Goal: Task Accomplishment & Management: Use online tool/utility

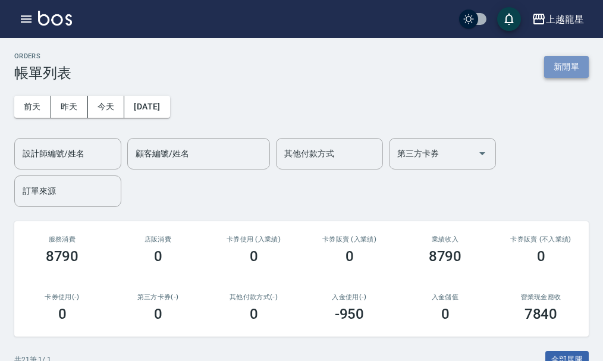
click at [578, 69] on button "新開單" at bounding box center [566, 67] width 45 height 22
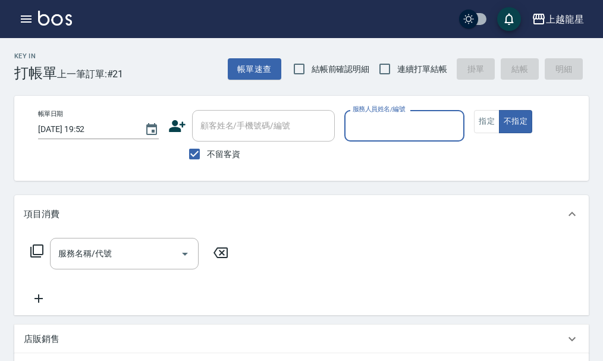
click at [155, 158] on div "帳單日期 [DATE] 19:52 顧客姓名/手機號碼/編號 顧客姓名/手機號碼/編號 不留客資 服務人員姓名/編號 服務人員姓名/編號 指定 不指定" at bounding box center [312, 138] width 566 height 56
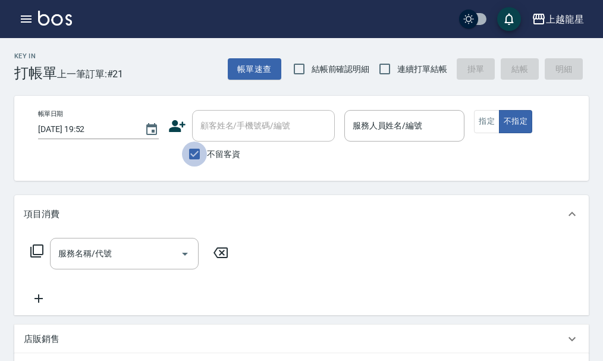
click at [193, 155] on input "不留客資" at bounding box center [194, 153] width 25 height 25
checkbox input "false"
click at [212, 128] on input "顧客姓名/手機號碼/編號" at bounding box center [254, 125] width 114 height 21
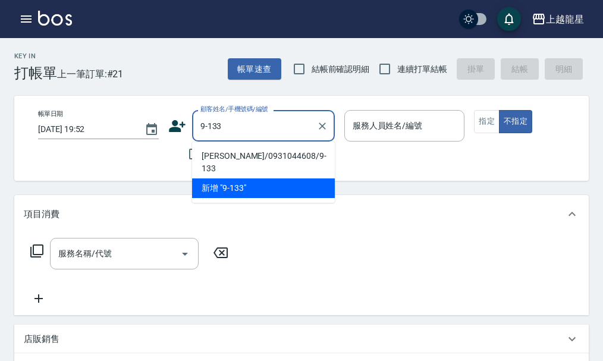
click at [233, 152] on li "[PERSON_NAME]/0931044608/9-133" at bounding box center [263, 162] width 143 height 32
type input "[PERSON_NAME]/0931044608/9-133"
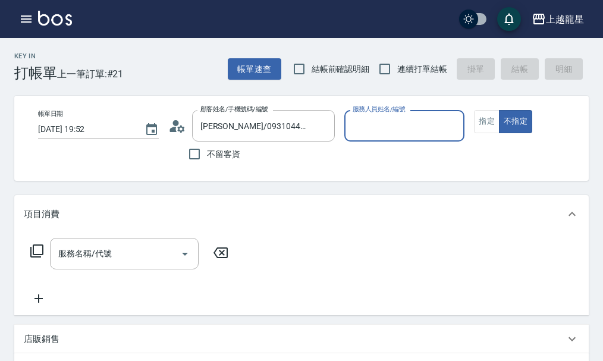
type input "馨華-6"
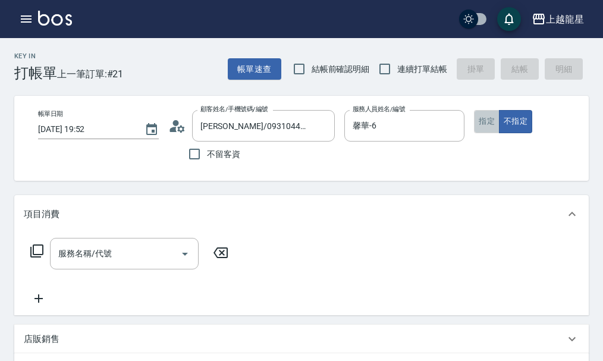
click at [488, 119] on button "指定" at bounding box center [487, 121] width 26 height 23
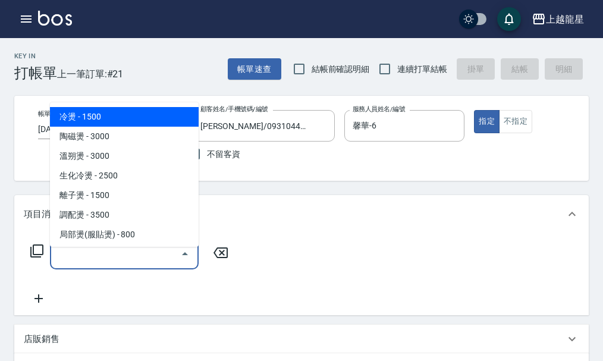
click at [159, 262] on input "服務名稱/代號" at bounding box center [115, 253] width 120 height 21
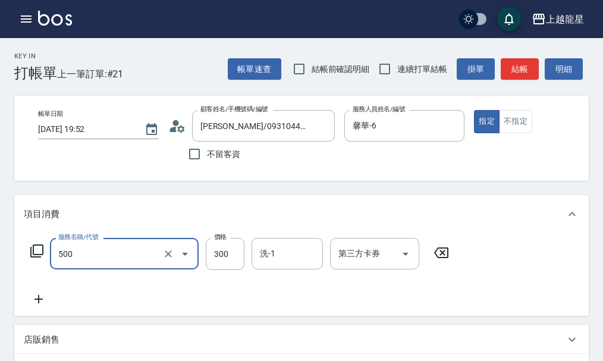
type input "一般洗髮(500)"
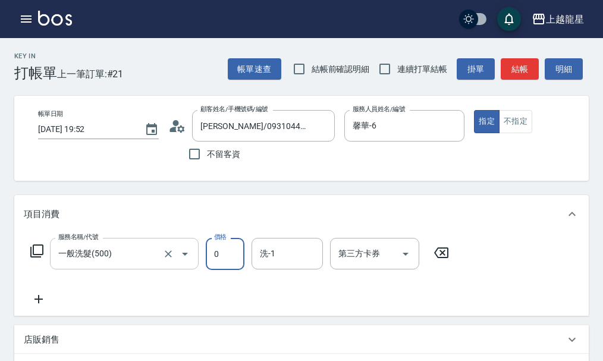
click at [158, 262] on input "一般洗髮(500)" at bounding box center [107, 253] width 105 height 21
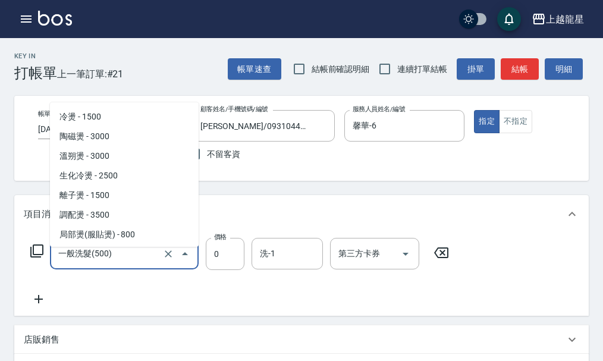
scroll to position [351, 0]
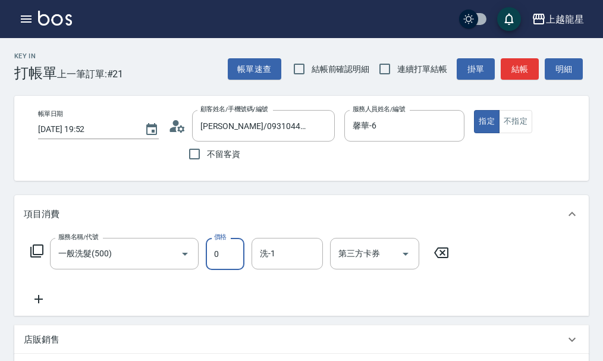
click at [215, 258] on input "0" at bounding box center [225, 254] width 39 height 32
type input "300"
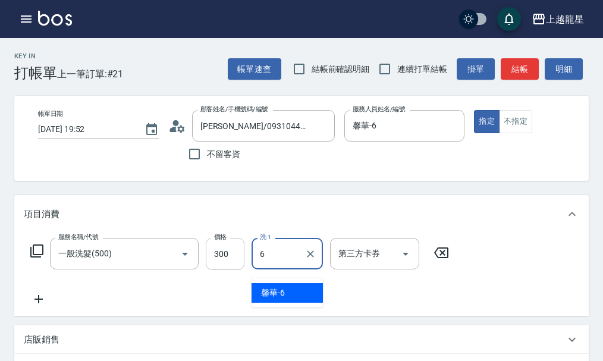
type input "馨華-6"
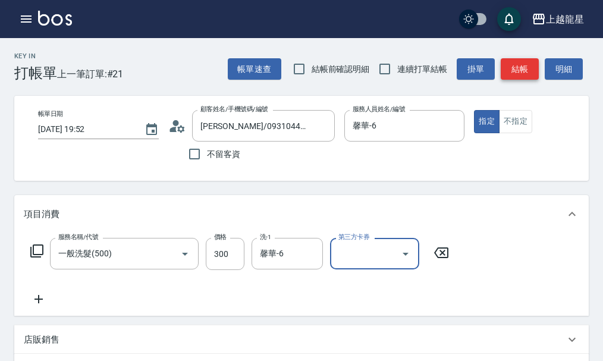
click at [515, 65] on button "結帳" at bounding box center [520, 69] width 38 height 22
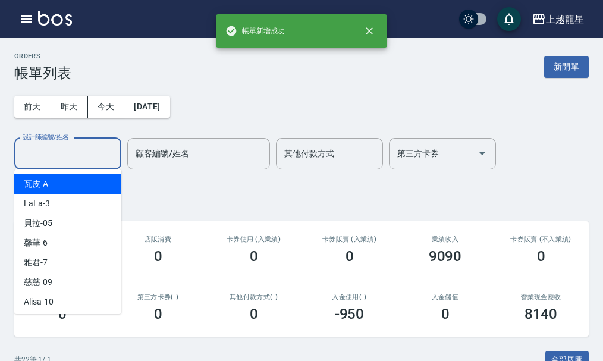
click at [91, 151] on input "設計師編號/姓名" at bounding box center [68, 153] width 96 height 21
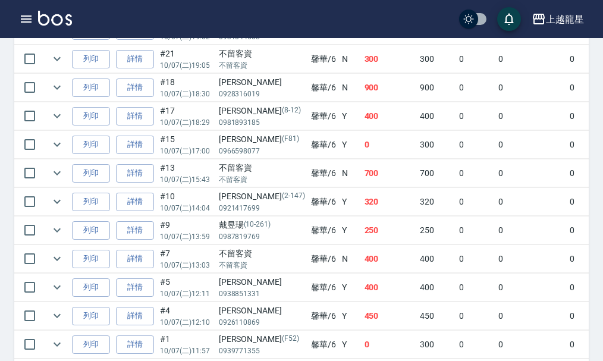
scroll to position [470, 0]
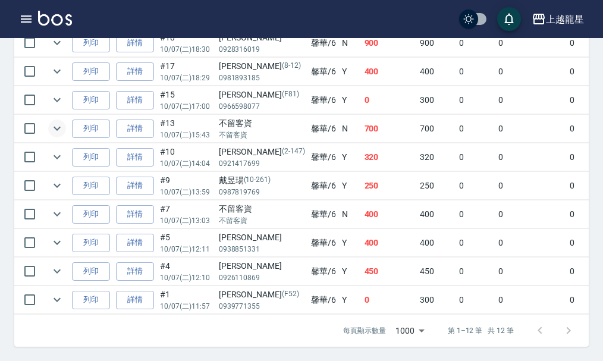
type input "馨華-6"
click at [55, 121] on icon "expand row" at bounding box center [57, 128] width 14 height 14
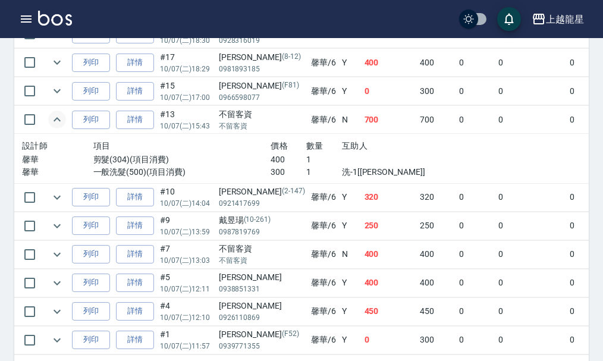
click at [55, 119] on icon "expand row" at bounding box center [57, 119] width 14 height 14
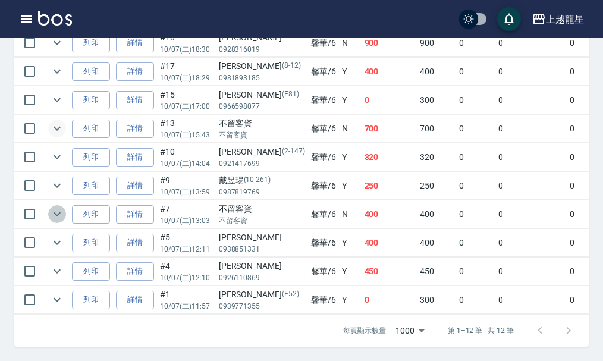
click at [56, 207] on icon "expand row" at bounding box center [57, 214] width 14 height 14
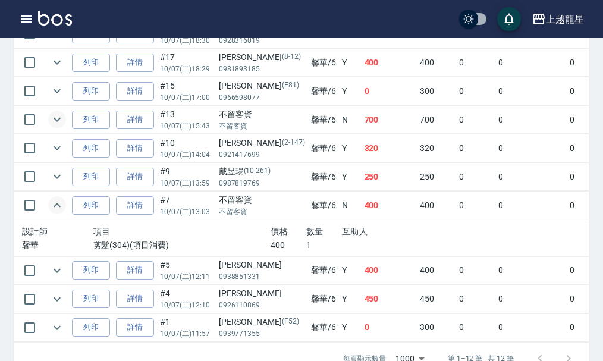
click at [56, 203] on icon "expand row" at bounding box center [57, 205] width 14 height 14
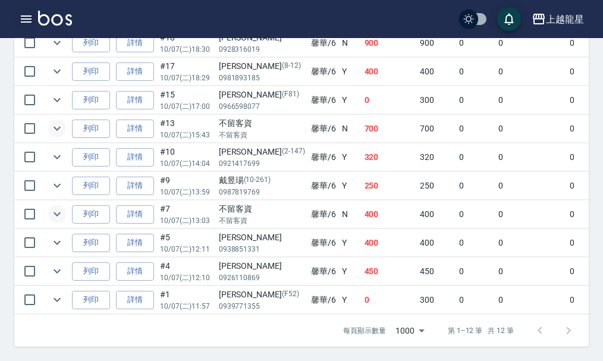
click at [37, 18] on button "button" at bounding box center [26, 19] width 24 height 24
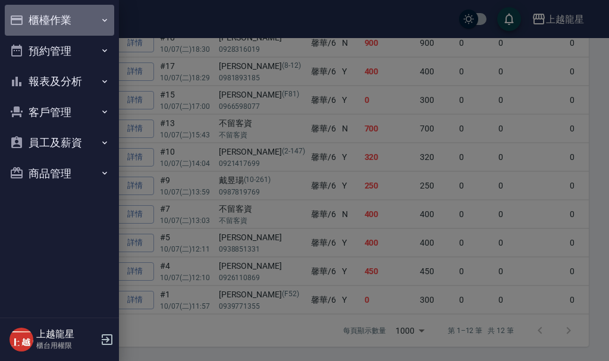
click at [45, 21] on button "櫃檯作業" at bounding box center [59, 20] width 109 height 31
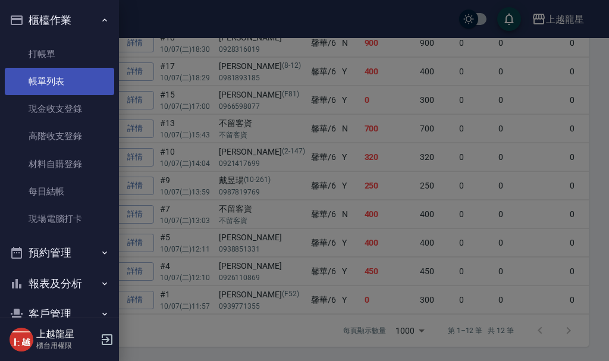
click at [62, 90] on link "帳單列表" at bounding box center [59, 81] width 109 height 27
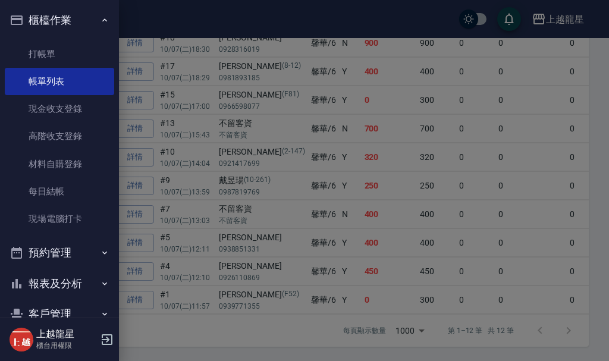
drag, startPoint x: 66, startPoint y: 25, endPoint x: 74, endPoint y: 26, distance: 7.8
click at [66, 26] on button "櫃檯作業" at bounding box center [59, 20] width 109 height 31
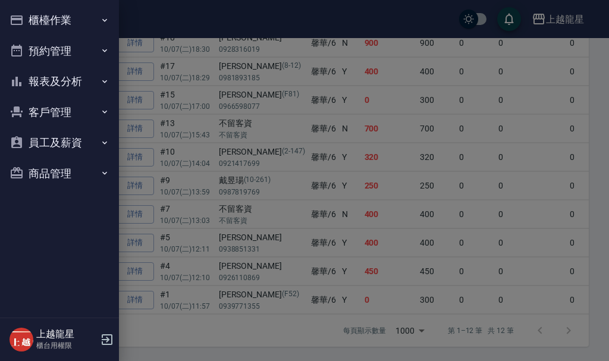
click at [149, 17] on div at bounding box center [304, 180] width 609 height 361
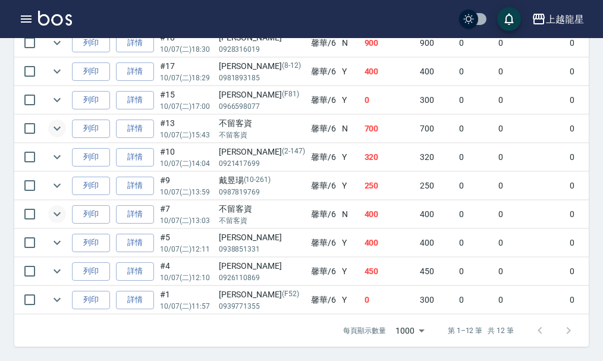
click at [62, 18] on img at bounding box center [55, 18] width 34 height 15
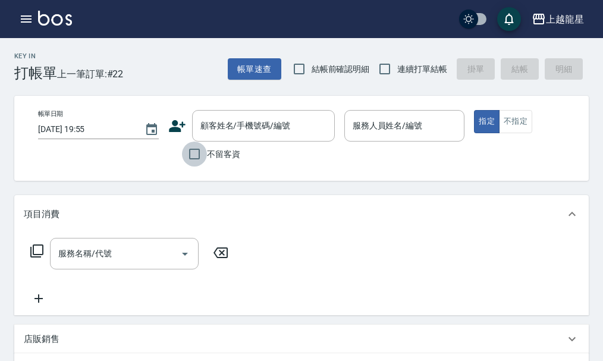
click at [206, 157] on input "不留客資" at bounding box center [194, 153] width 25 height 25
checkbox input "true"
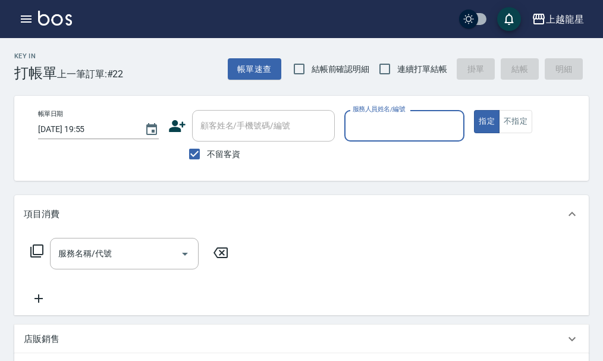
click at [385, 130] on input "服務人員姓名/編號" at bounding box center [405, 125] width 110 height 21
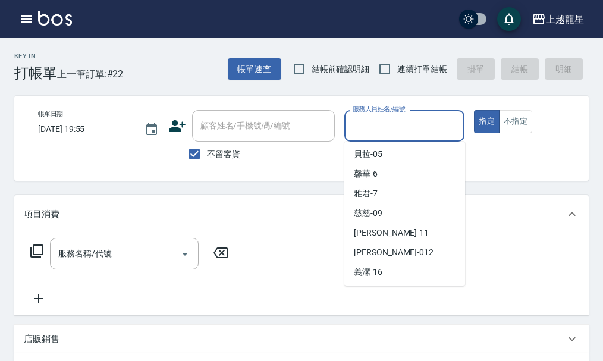
scroll to position [238, 0]
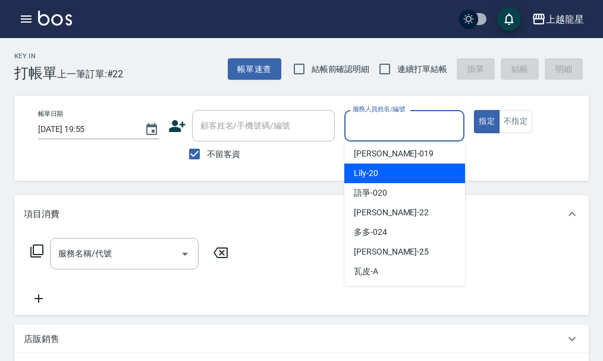
click at [375, 172] on span "Lily -20" at bounding box center [366, 173] width 24 height 12
type input "Lily-20"
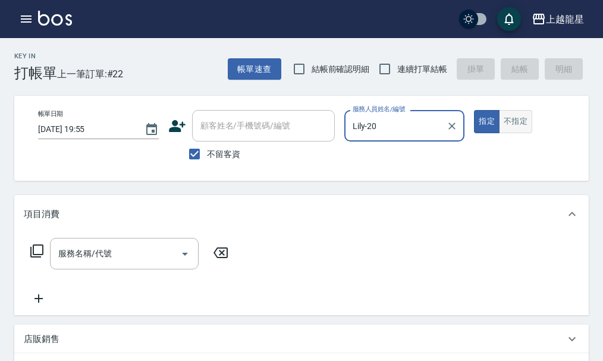
click at [527, 127] on button "不指定" at bounding box center [515, 121] width 33 height 23
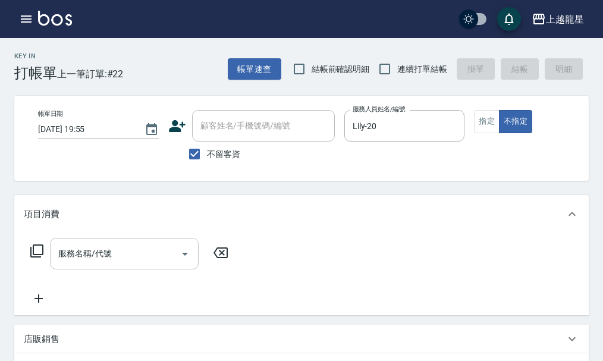
click at [90, 265] on div "服務名稱/代號 服務名稱/代號" at bounding box center [124, 254] width 149 height 32
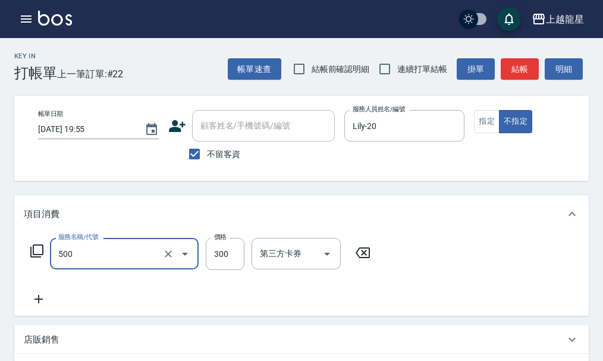
type input "一般洗髮(500)"
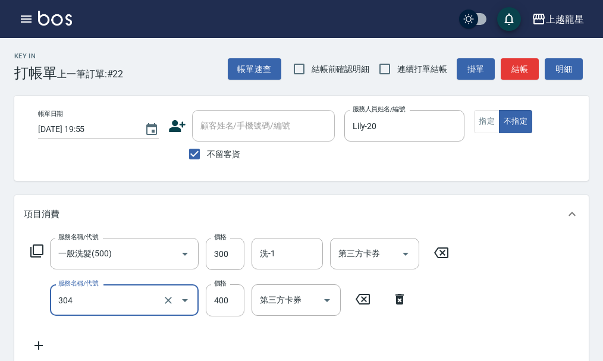
type input "剪髮(304)"
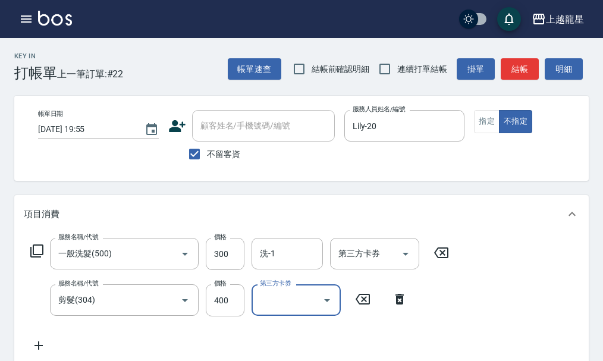
scroll to position [5, 0]
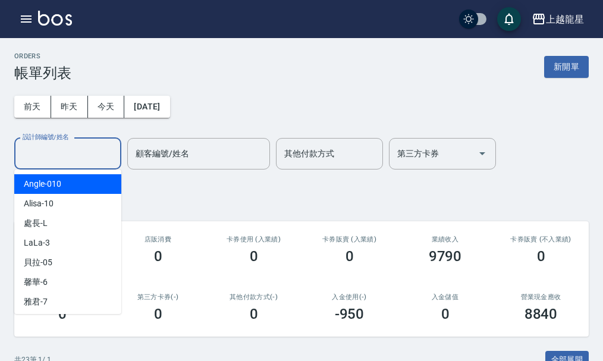
click at [61, 161] on input "設計師編號/姓名" at bounding box center [68, 153] width 96 height 21
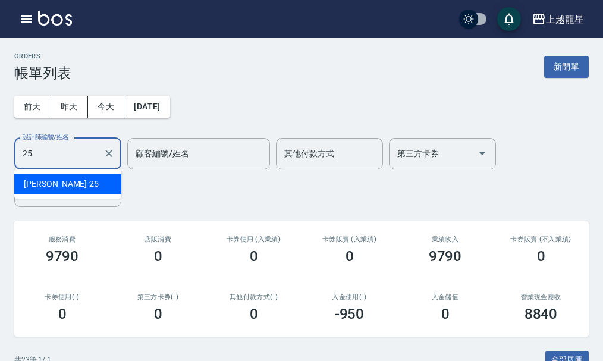
click at [31, 191] on div "淑雲 -25" at bounding box center [67, 184] width 107 height 20
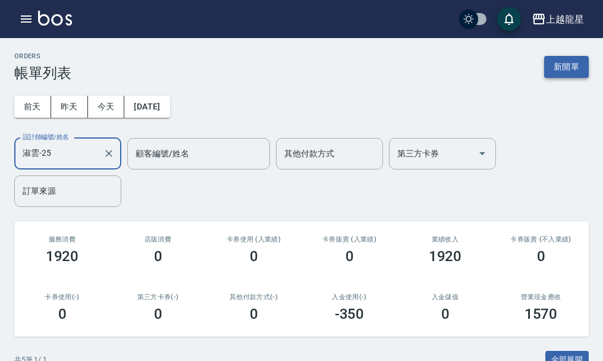
type input "淑雲-25"
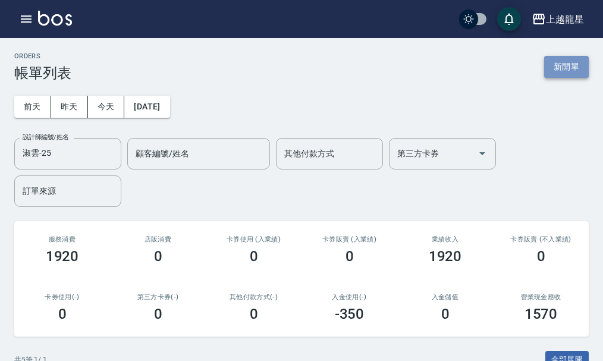
click at [573, 68] on button "新開單" at bounding box center [566, 67] width 45 height 22
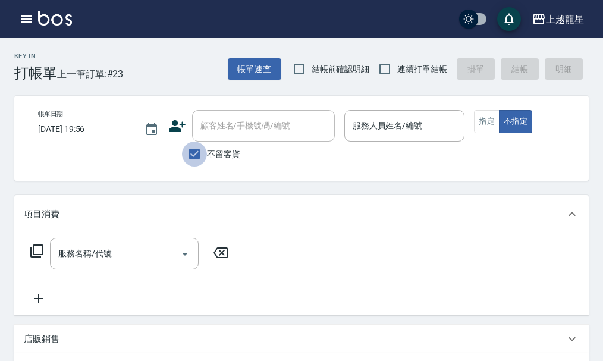
click at [196, 158] on input "不留客資" at bounding box center [194, 153] width 25 height 25
checkbox input "false"
click at [218, 137] on div "顧客姓名/手機號碼/編號" at bounding box center [263, 126] width 143 height 32
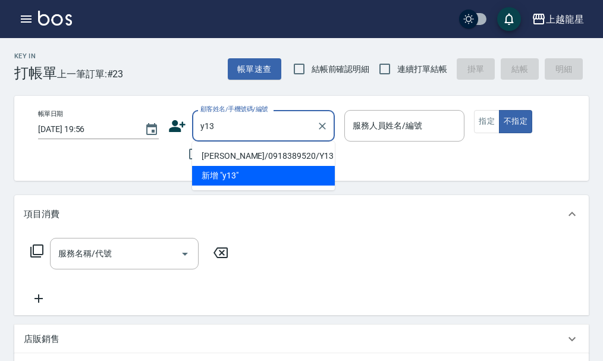
click at [237, 150] on li "[PERSON_NAME]/0918389520/Y13" at bounding box center [263, 156] width 143 height 20
type input "[PERSON_NAME]/0918389520/Y13"
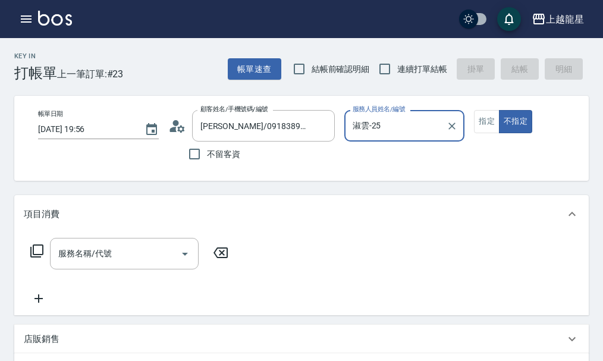
type input "淑雲-25"
click at [488, 124] on button "指定" at bounding box center [487, 121] width 26 height 23
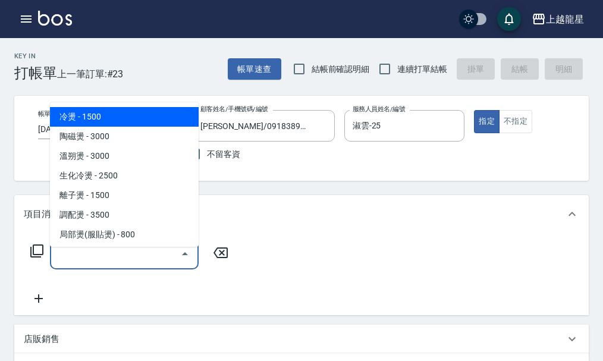
drag, startPoint x: 117, startPoint y: 268, endPoint x: 120, endPoint y: 258, distance: 10.2
click at [120, 262] on input "服務名稱/代號" at bounding box center [115, 253] width 120 height 21
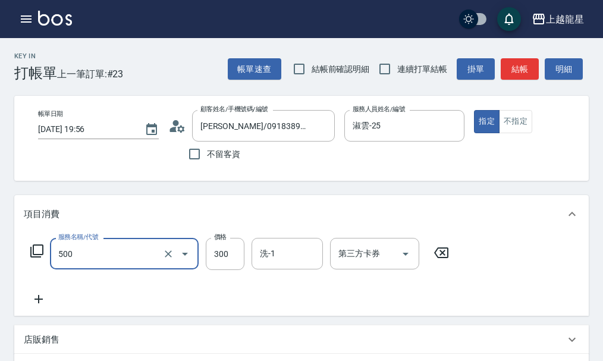
type input "一般洗髮(500)"
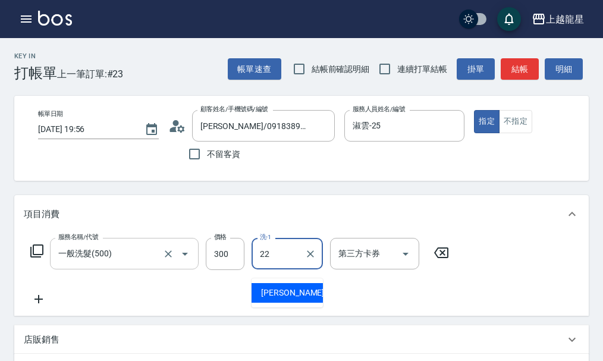
type input "[PERSON_NAME]-22"
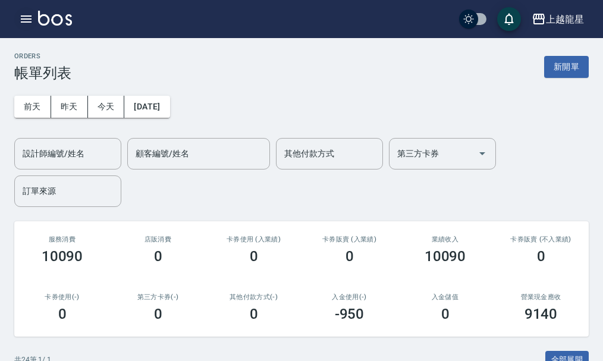
click at [28, 18] on icon "button" at bounding box center [26, 18] width 11 height 7
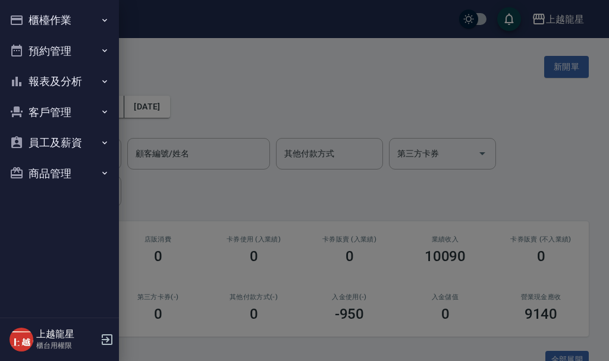
click at [28, 18] on button "櫃檯作業" at bounding box center [59, 20] width 109 height 31
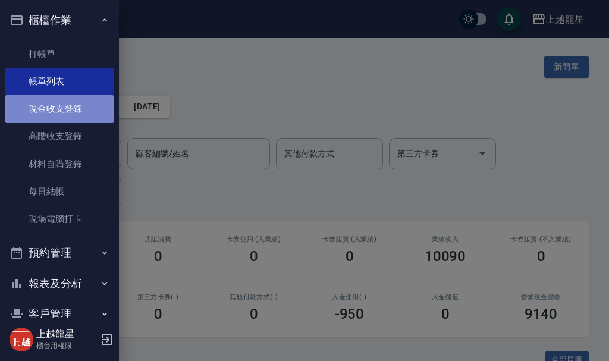
click at [90, 113] on link "現金收支登錄" at bounding box center [59, 108] width 109 height 27
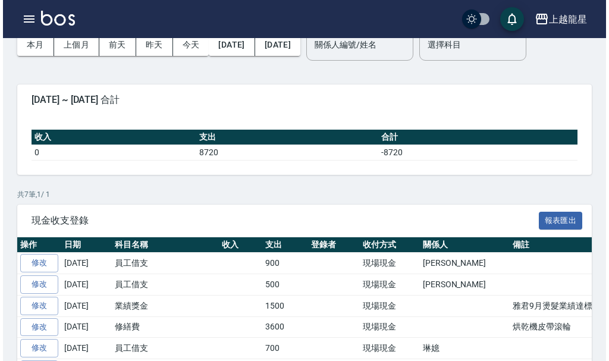
scroll to position [119, 0]
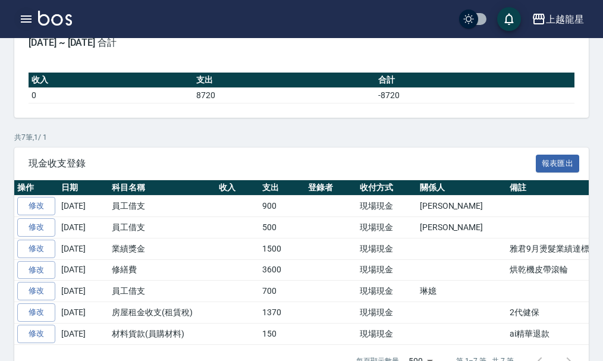
click at [26, 17] on icon "button" at bounding box center [26, 18] width 11 height 7
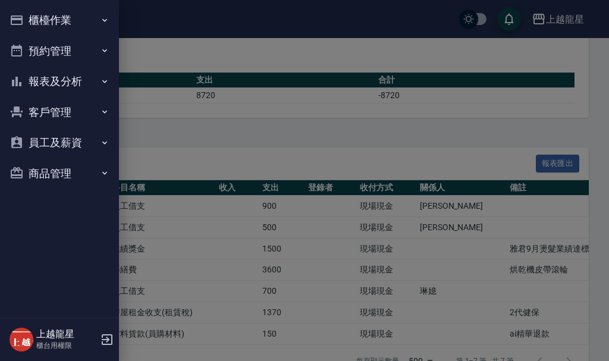
click at [26, 17] on button "櫃檯作業" at bounding box center [59, 20] width 109 height 31
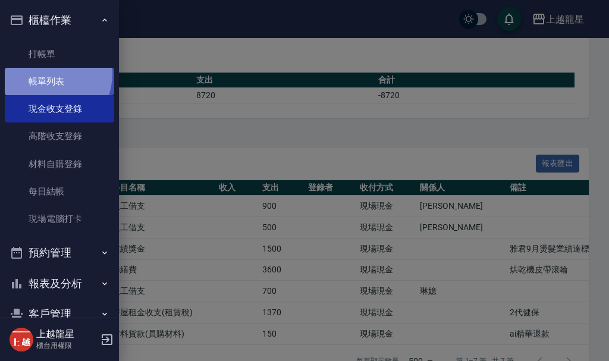
click at [45, 74] on link "帳單列表" at bounding box center [59, 81] width 109 height 27
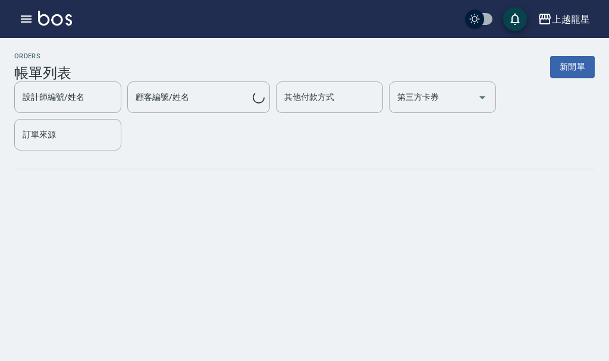
click at [49, 73] on h3 "帳單列表" at bounding box center [42, 73] width 57 height 17
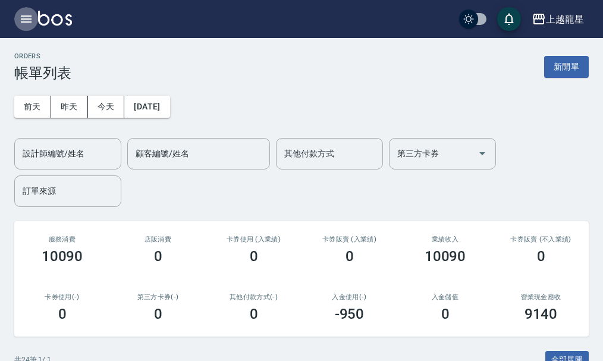
click at [31, 16] on icon "button" at bounding box center [26, 18] width 11 height 7
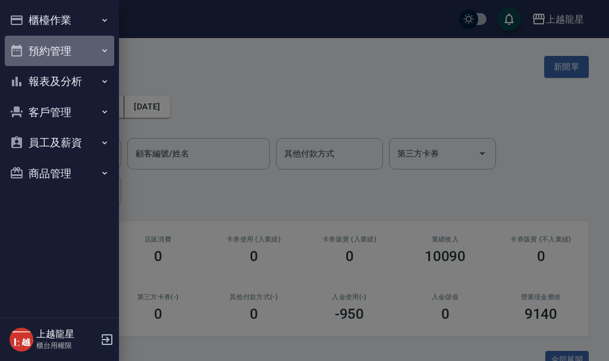
click at [63, 52] on button "預約管理" at bounding box center [59, 51] width 109 height 31
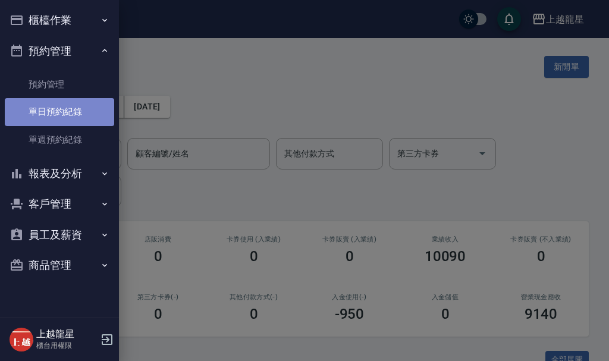
click at [73, 103] on link "單日預約紀錄" at bounding box center [59, 111] width 109 height 27
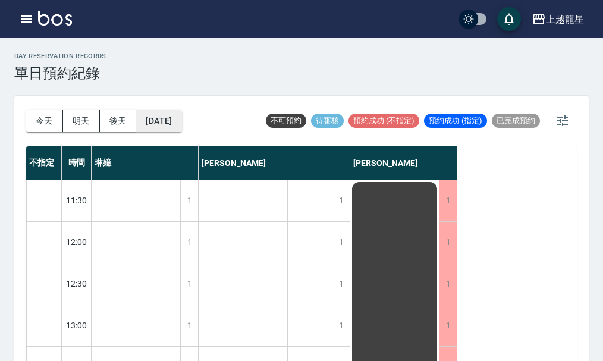
click at [179, 122] on button "[DATE]" at bounding box center [158, 121] width 45 height 22
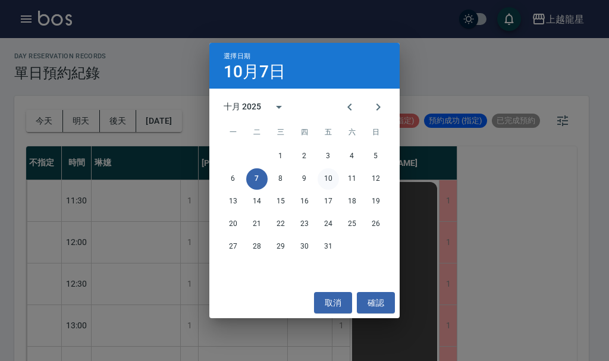
click at [328, 181] on button "10" at bounding box center [327, 178] width 21 height 21
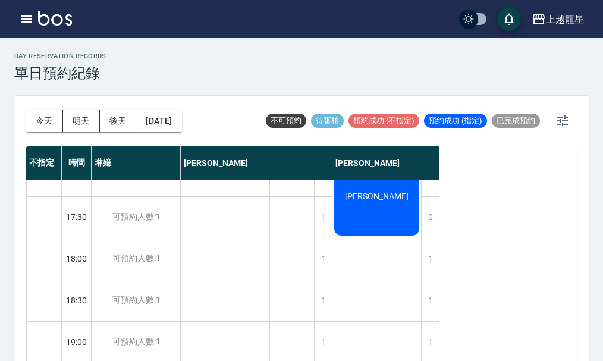
scroll to position [575, 0]
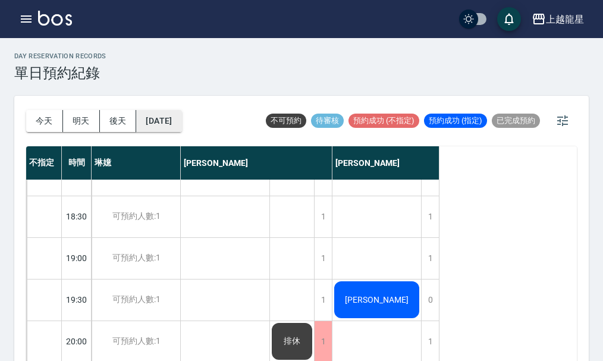
click at [172, 130] on button "[DATE]" at bounding box center [158, 121] width 45 height 22
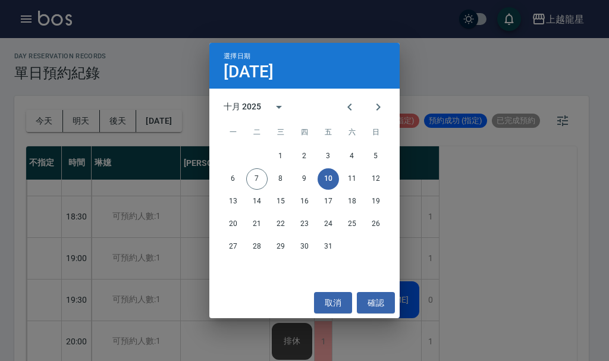
click at [26, 14] on div "選擇日期 [DATE] 十月 2025 一 二 三 四 五 六 日 1 2 3 4 5 6 7 8 9 10 11 12 13 14 15 16 17 18 …" at bounding box center [304, 180] width 609 height 361
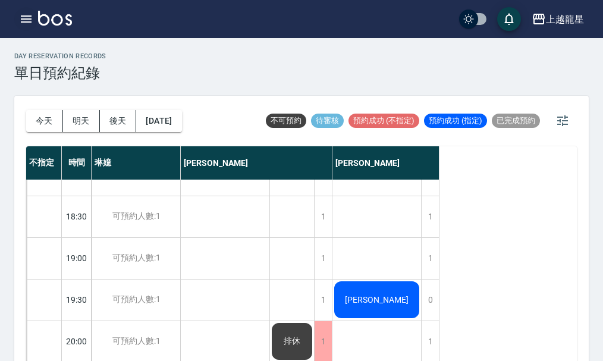
click at [19, 18] on icon "button" at bounding box center [26, 19] width 14 height 14
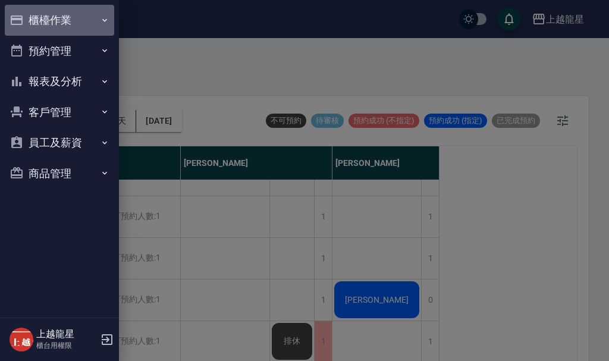
drag, startPoint x: 45, startPoint y: 17, endPoint x: 47, endPoint y: 40, distance: 23.3
click at [45, 20] on button "櫃檯作業" at bounding box center [59, 20] width 109 height 31
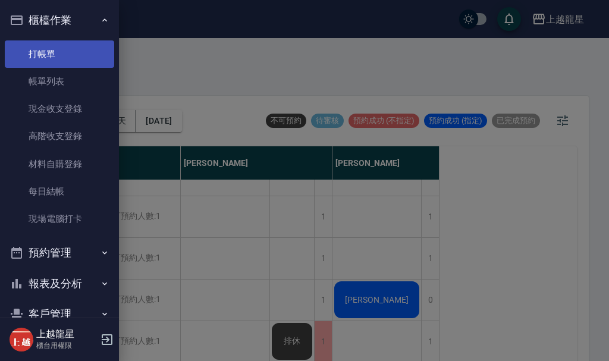
click at [48, 47] on link "打帳單" at bounding box center [59, 53] width 109 height 27
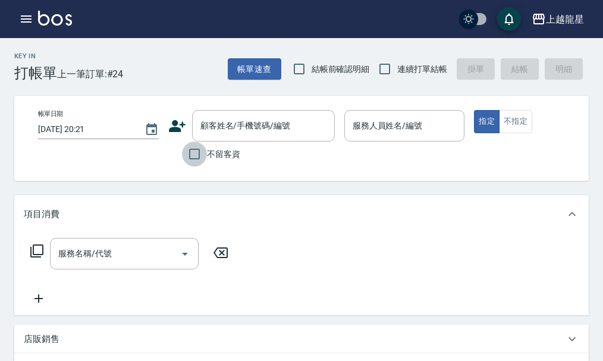
click at [197, 153] on input "不留客資" at bounding box center [194, 153] width 25 height 25
checkbox input "true"
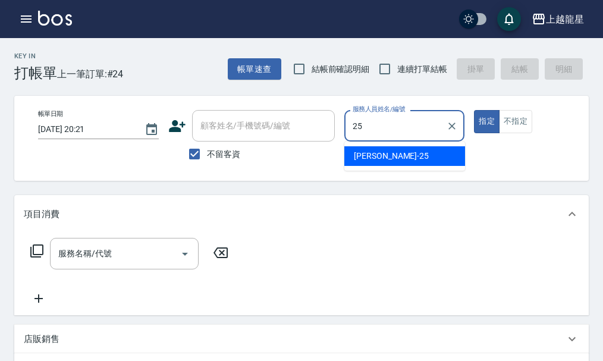
click at [402, 153] on div "淑雲 -25" at bounding box center [404, 156] width 121 height 20
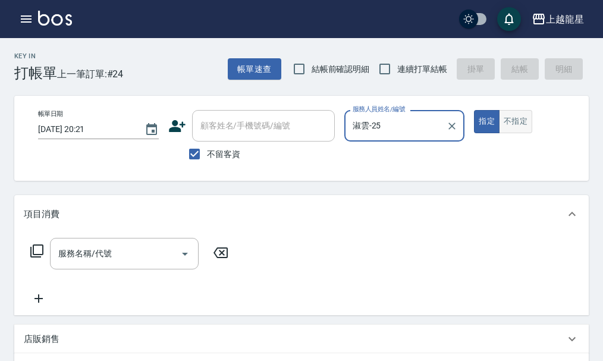
type input "淑雲-25"
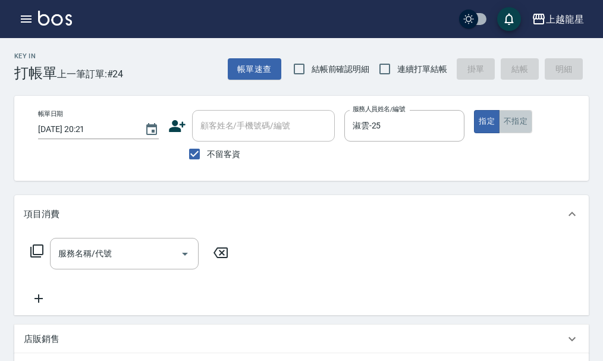
click at [520, 121] on button "不指定" at bounding box center [515, 121] width 33 height 23
click at [70, 264] on input "服務名稱/代號" at bounding box center [115, 253] width 120 height 21
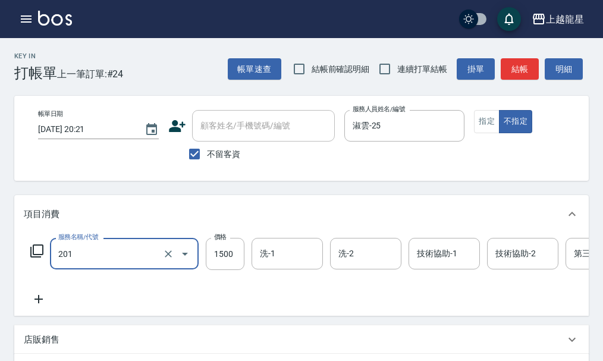
type input "冷燙(201)"
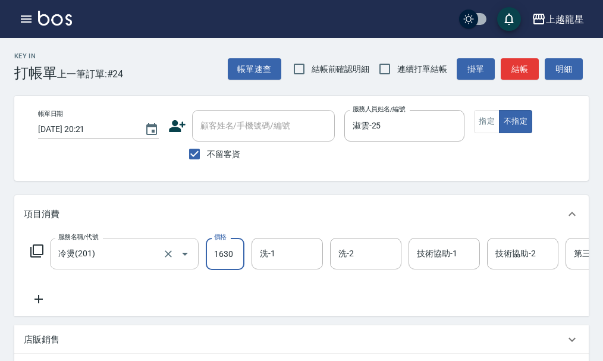
type input "1630"
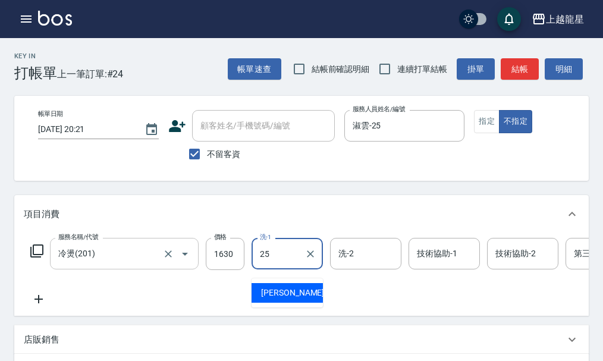
type input "淑雲-25"
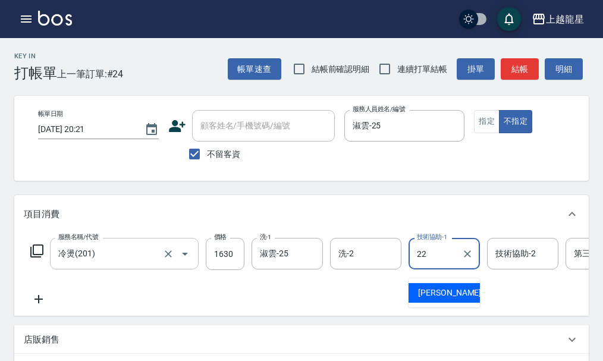
type input "[PERSON_NAME]-22"
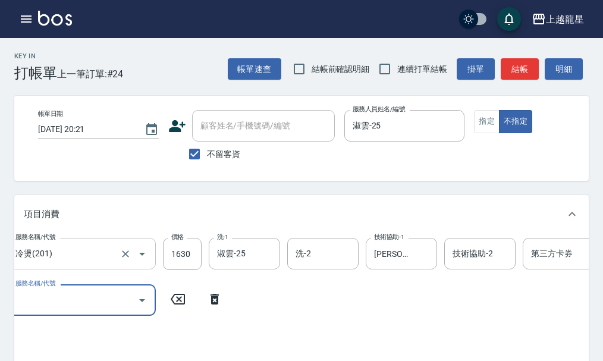
scroll to position [0, 41]
type input "快速修護(800)"
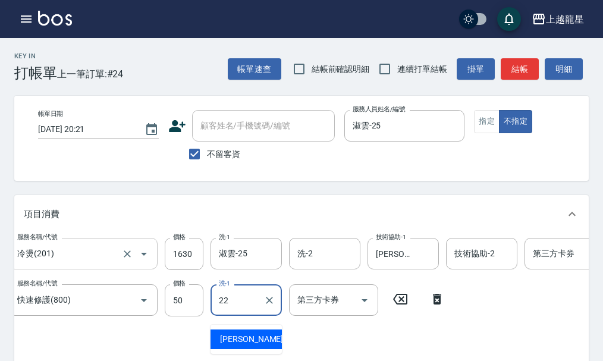
type input "[PERSON_NAME]-22"
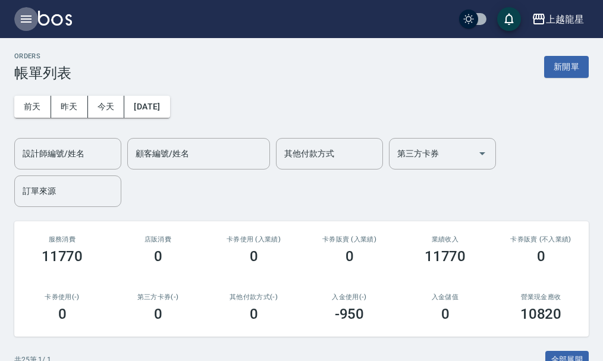
click at [35, 15] on button "button" at bounding box center [26, 19] width 24 height 24
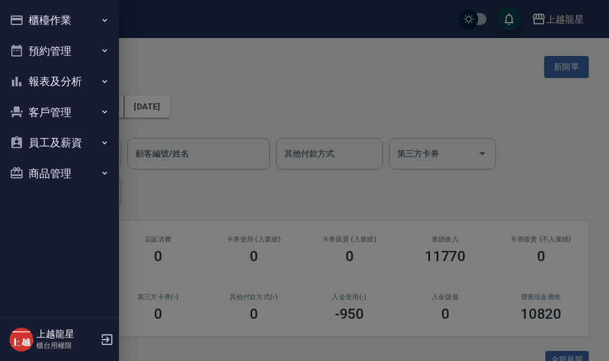
click at [45, 21] on button "櫃檯作業" at bounding box center [59, 20] width 109 height 31
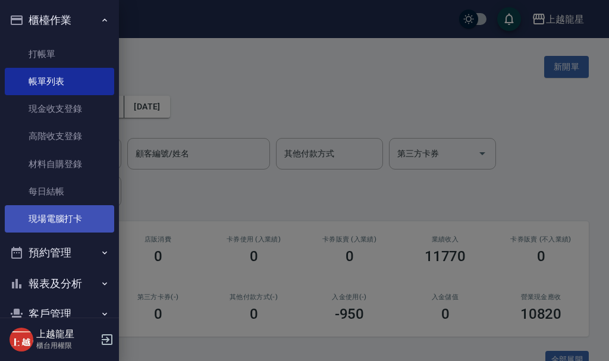
click at [56, 225] on link "現場電腦打卡" at bounding box center [59, 218] width 109 height 27
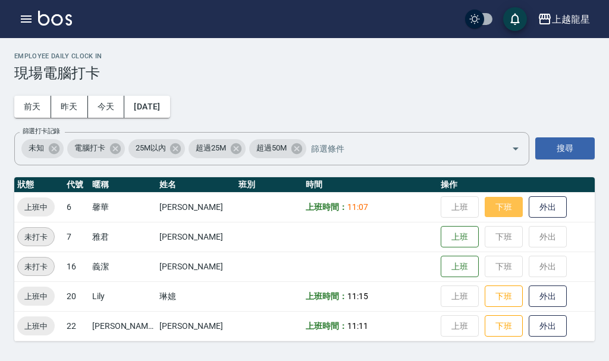
click at [485, 211] on button "下班" at bounding box center [504, 207] width 38 height 21
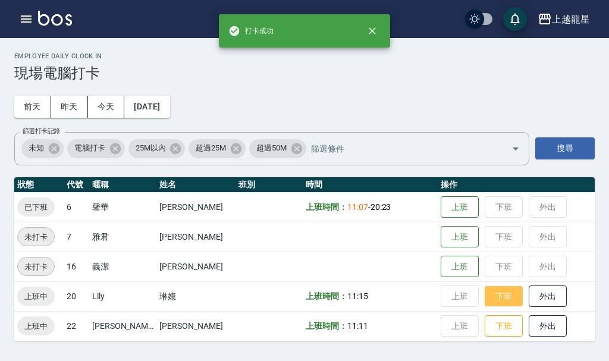
click at [492, 298] on button "下班" at bounding box center [504, 296] width 38 height 21
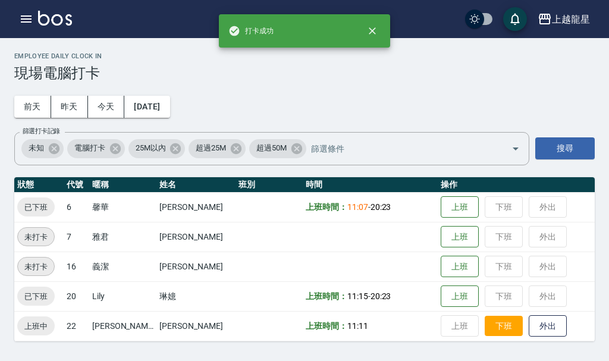
click at [498, 330] on button "下班" at bounding box center [504, 326] width 38 height 21
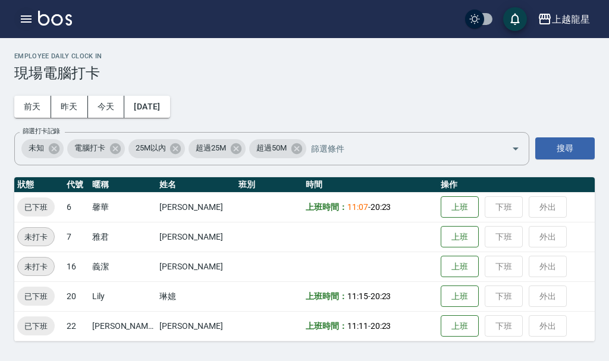
click at [32, 19] on icon "button" at bounding box center [26, 18] width 11 height 7
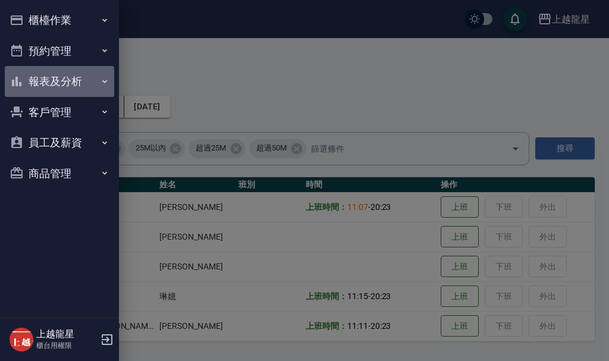
click at [75, 81] on button "報表及分析" at bounding box center [59, 81] width 109 height 31
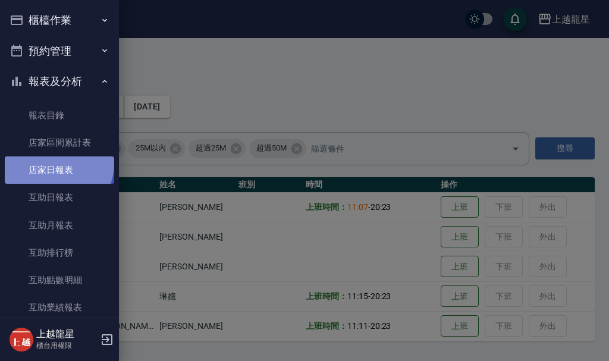
click at [57, 163] on link "店家日報表" at bounding box center [59, 169] width 109 height 27
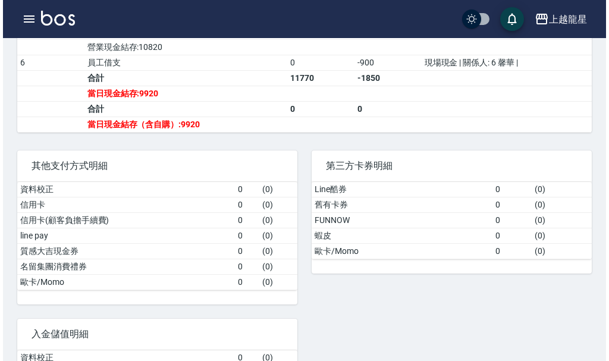
scroll to position [178, 0]
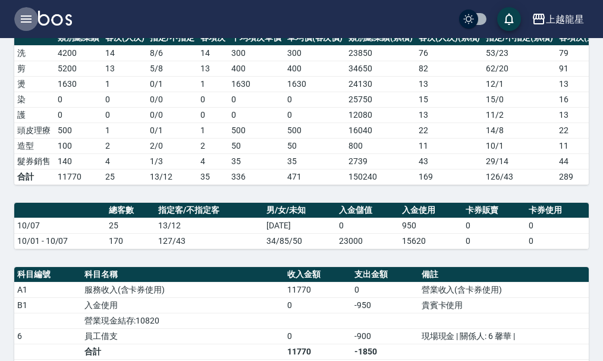
click at [25, 18] on icon "button" at bounding box center [26, 18] width 11 height 7
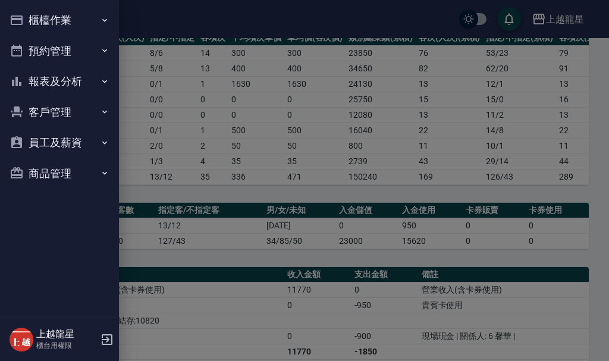
click at [54, 21] on button "櫃檯作業" at bounding box center [59, 20] width 109 height 31
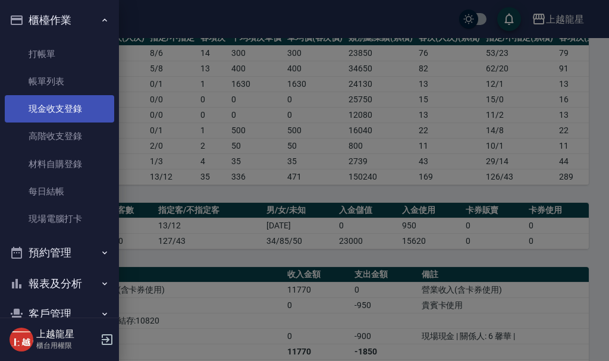
click at [81, 102] on link "現金收支登錄" at bounding box center [59, 108] width 109 height 27
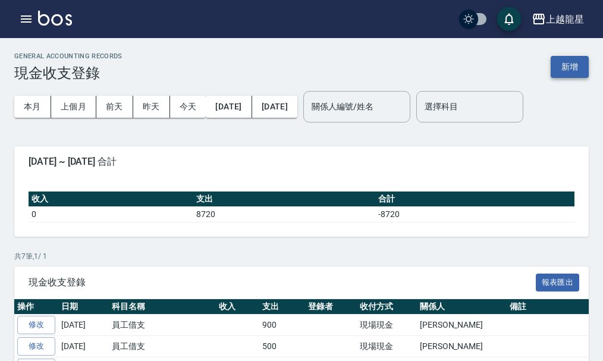
click at [575, 68] on button "新增" at bounding box center [570, 67] width 38 height 22
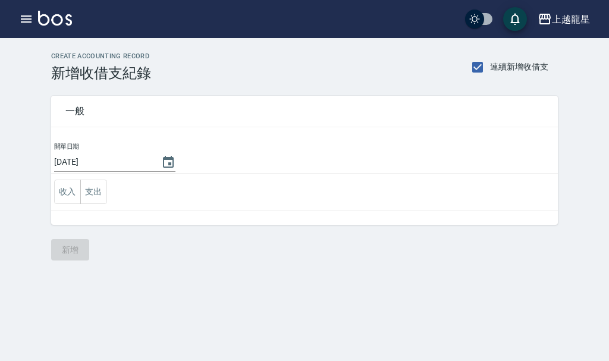
click at [125, 165] on input "[DATE]" at bounding box center [101, 162] width 95 height 20
click at [169, 161] on icon "Choose date, selected date is 2025-10-07" at bounding box center [168, 162] width 11 height 12
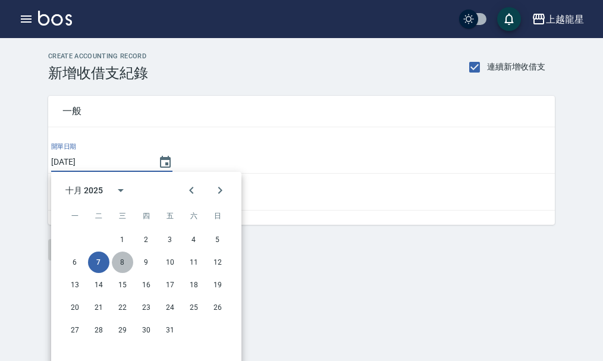
click at [119, 263] on button "8" at bounding box center [122, 261] width 21 height 21
type input "[DATE]"
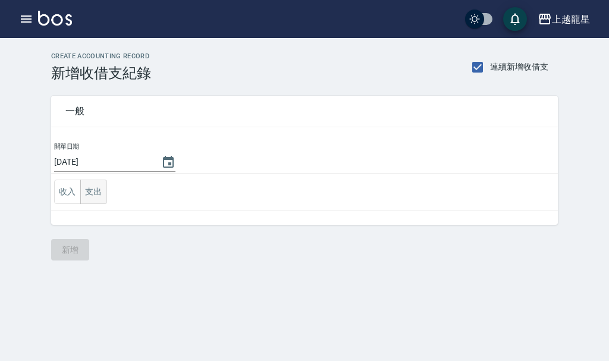
click at [96, 191] on button "支出" at bounding box center [93, 192] width 27 height 24
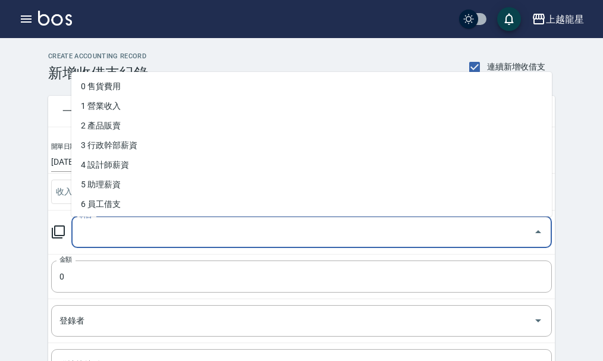
click at [124, 225] on input "科目" at bounding box center [303, 232] width 452 height 21
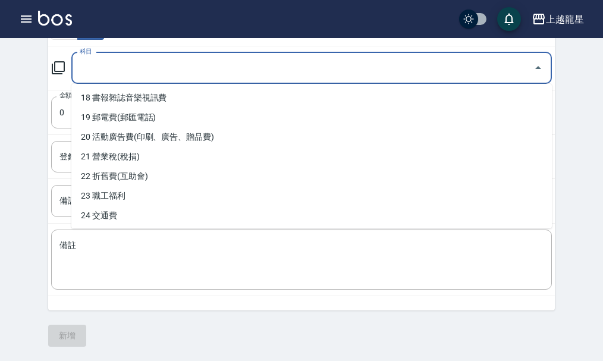
scroll to position [353, 0]
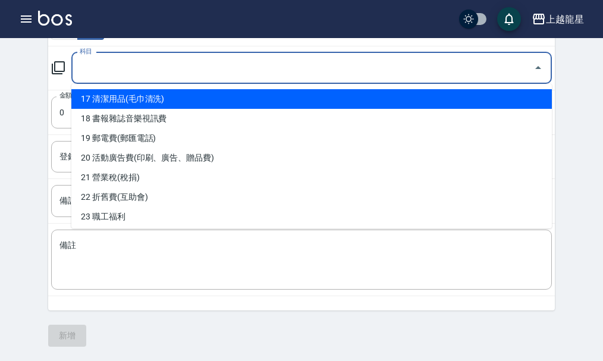
click at [154, 102] on li "17 清潔用品(毛巾清洗)" at bounding box center [311, 99] width 480 height 20
type input "17 清潔用品(毛巾清洗)"
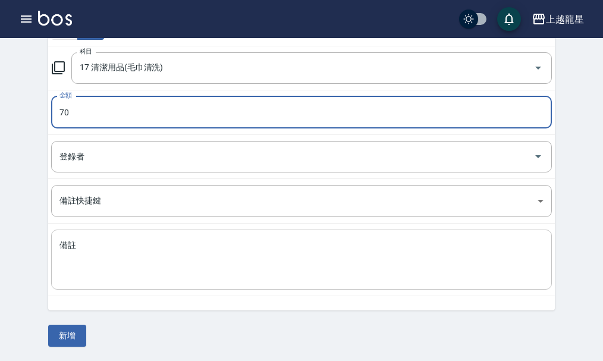
type input "70"
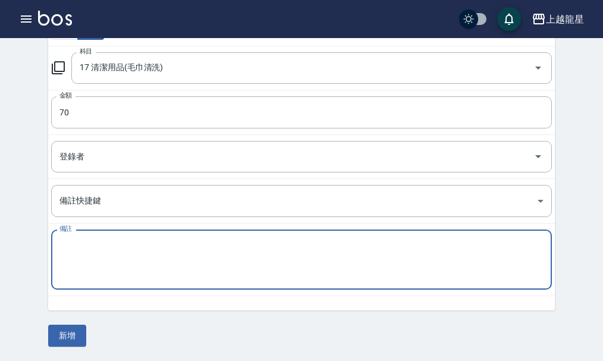
click at [74, 263] on textarea "備註" at bounding box center [301, 260] width 484 height 40
type textarea "洗碗精"
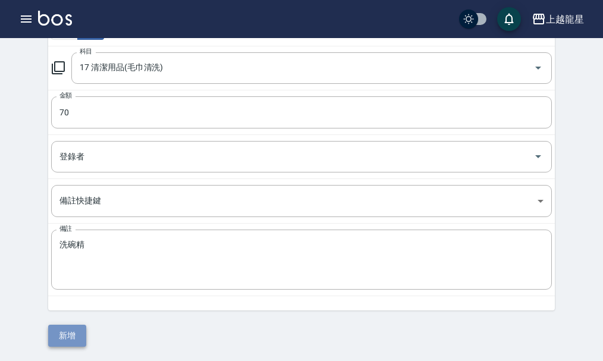
click at [73, 341] on button "新增" at bounding box center [67, 336] width 38 height 22
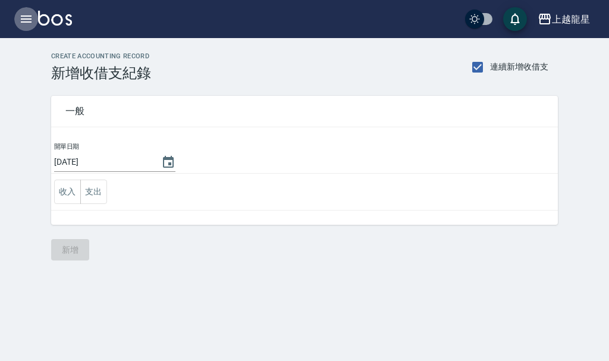
click at [20, 15] on icon "button" at bounding box center [26, 19] width 14 height 14
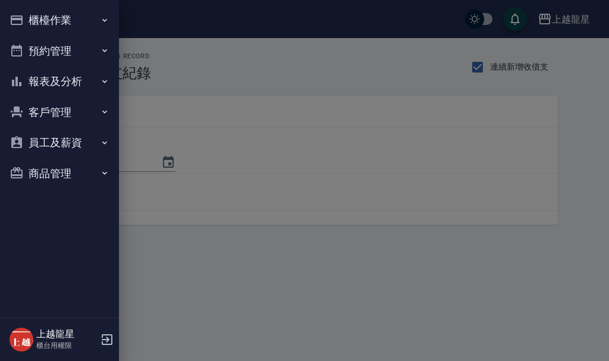
click at [58, 81] on button "報表及分析" at bounding box center [59, 81] width 109 height 31
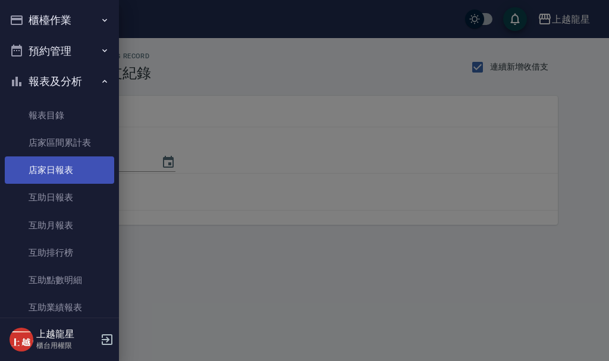
click at [73, 159] on link "店家日報表" at bounding box center [59, 169] width 109 height 27
